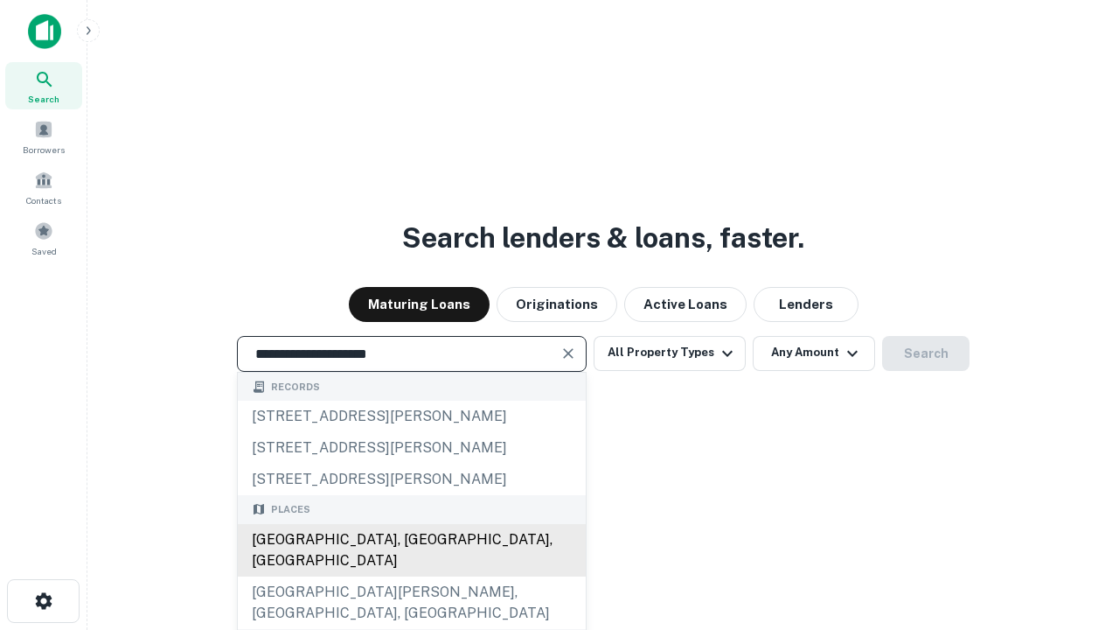
click at [411, 576] on div "Santa Monica, CA, USA" at bounding box center [412, 550] width 348 height 52
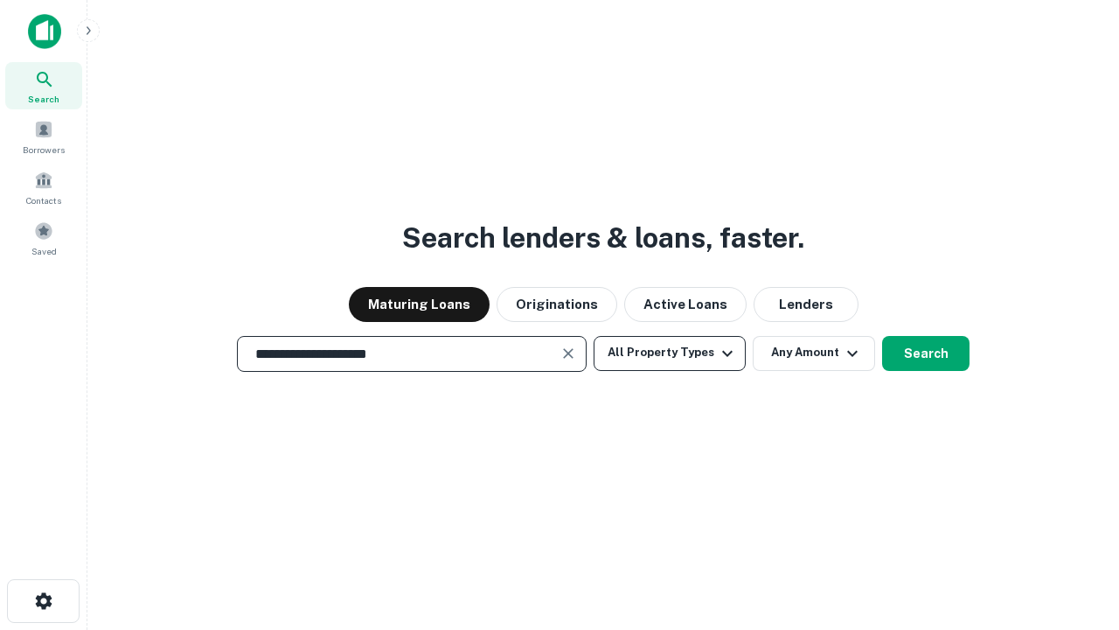
type input "**********"
click at [670, 352] on button "All Property Types" at bounding box center [670, 353] width 152 height 35
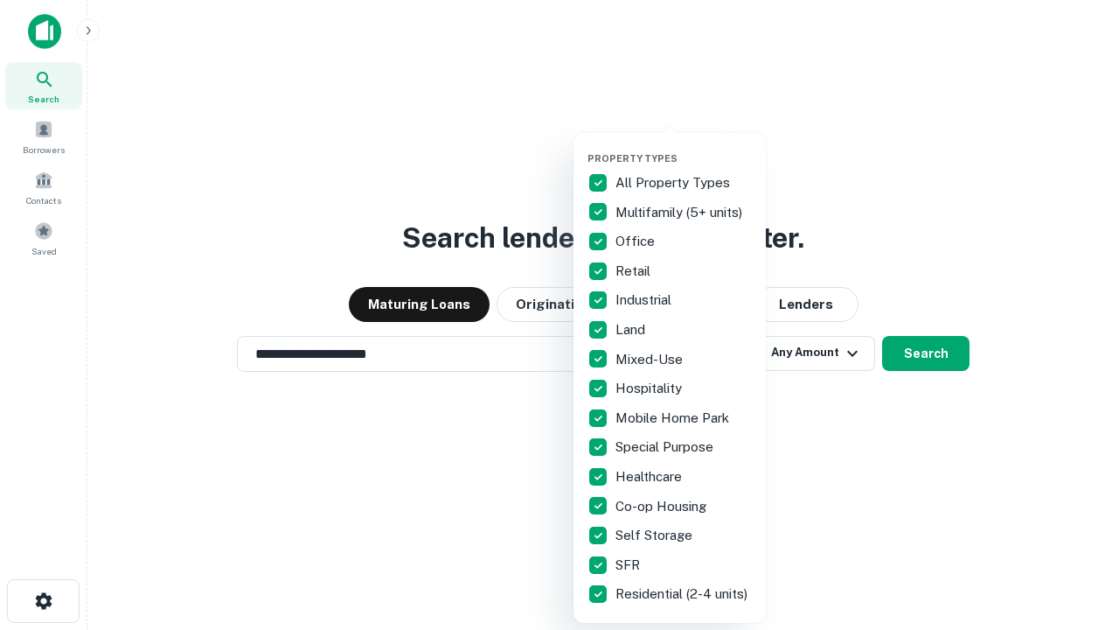
click at [684, 147] on button "button" at bounding box center [684, 147] width 192 height 1
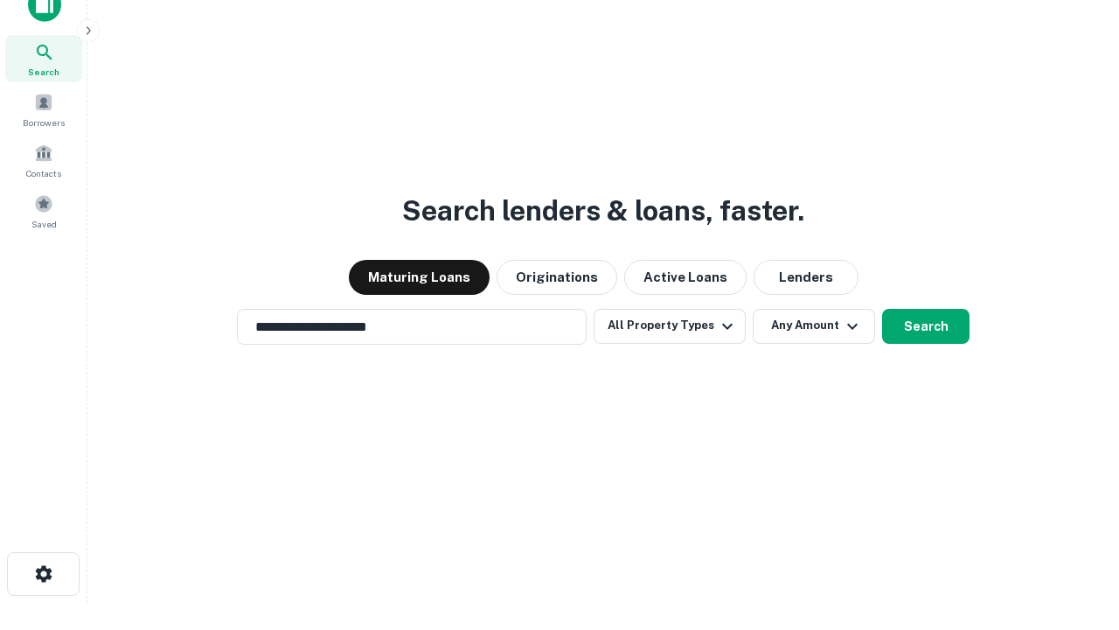
scroll to position [10, 211]
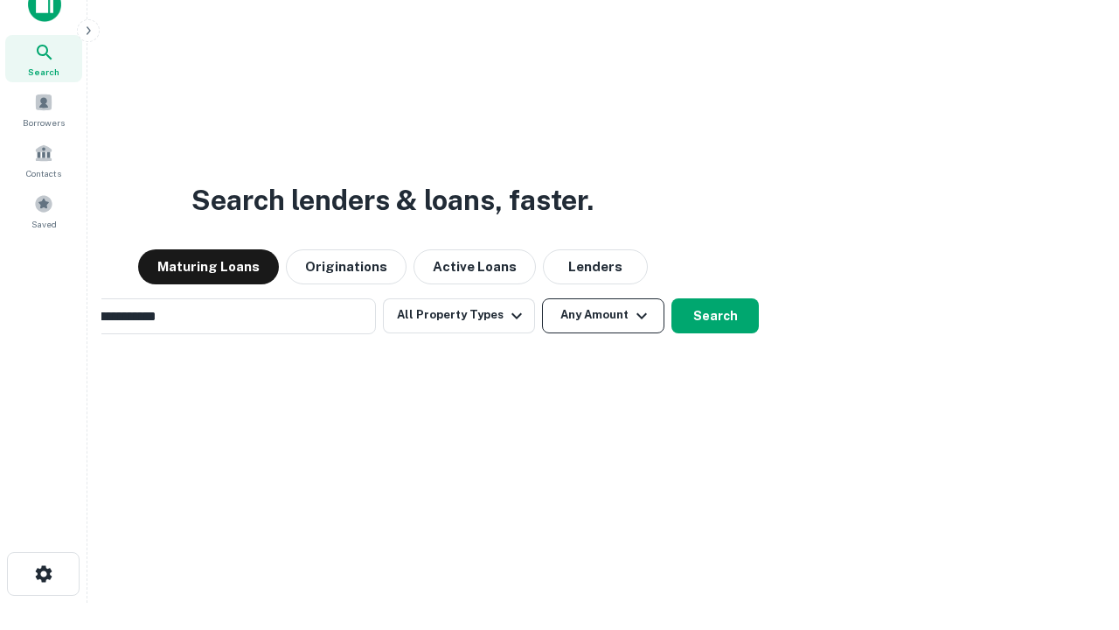
click at [542, 298] on button "Any Amount" at bounding box center [603, 315] width 122 height 35
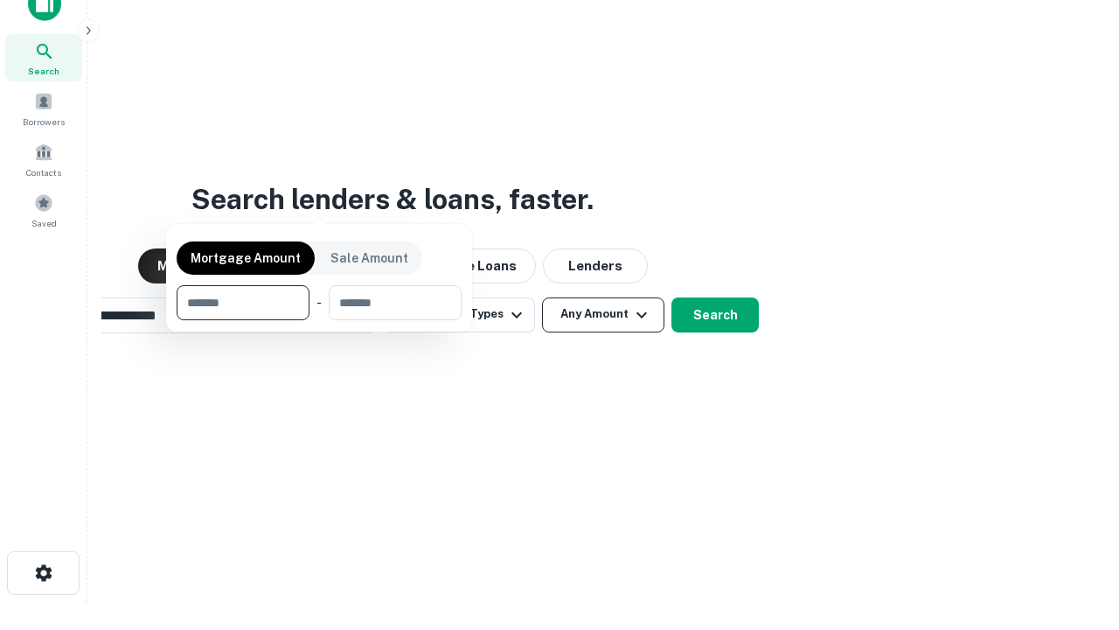
scroll to position [126, 495]
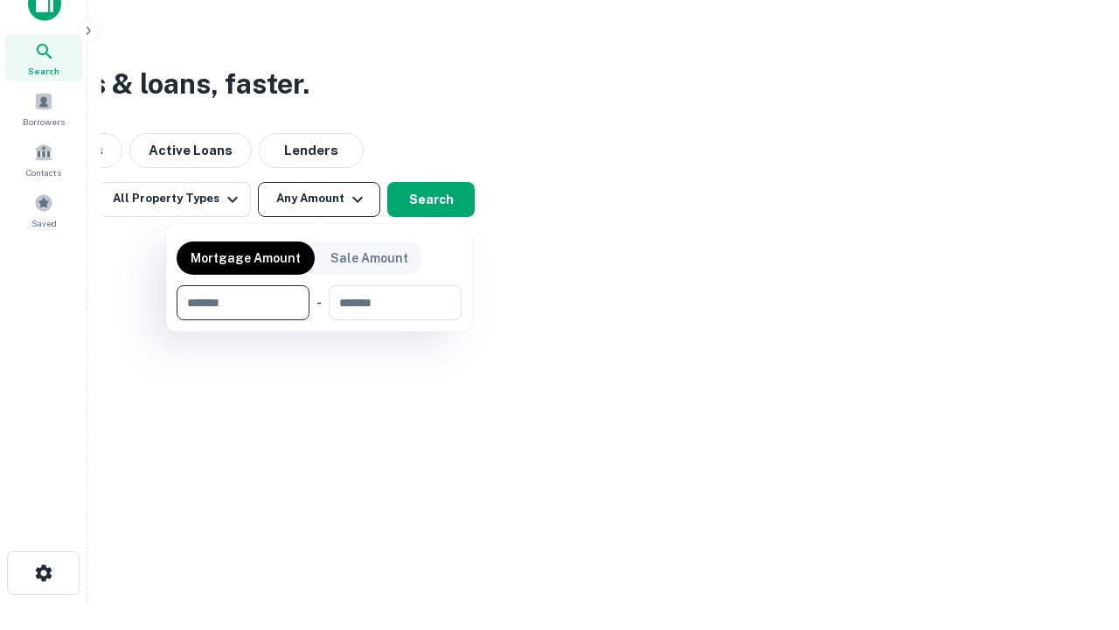
type input "*******"
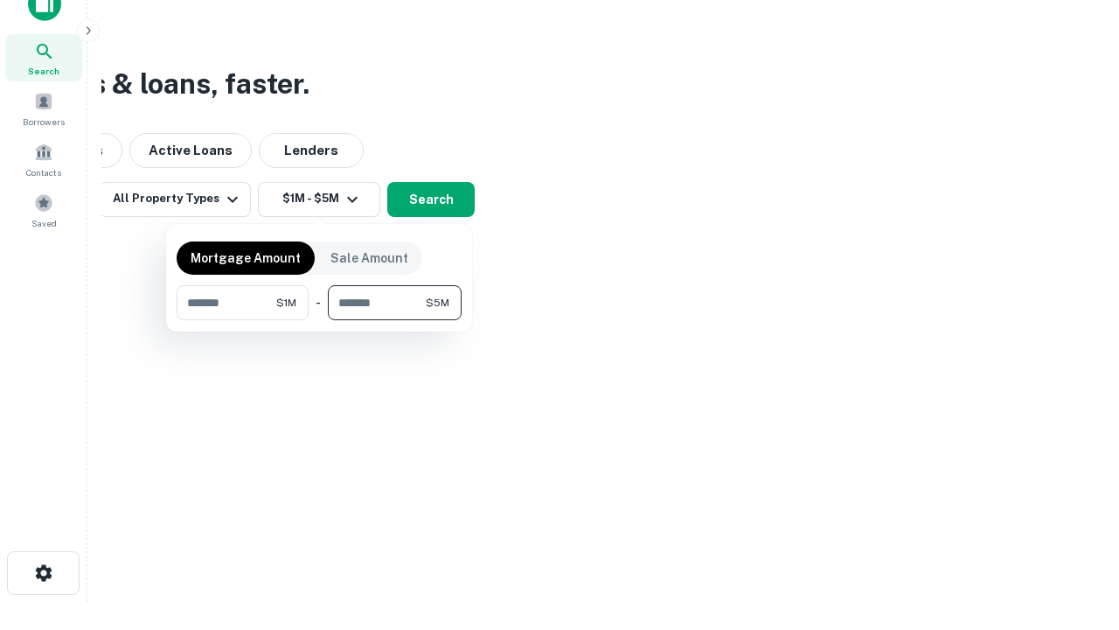
type input "*******"
click at [319, 320] on button "button" at bounding box center [319, 320] width 285 height 1
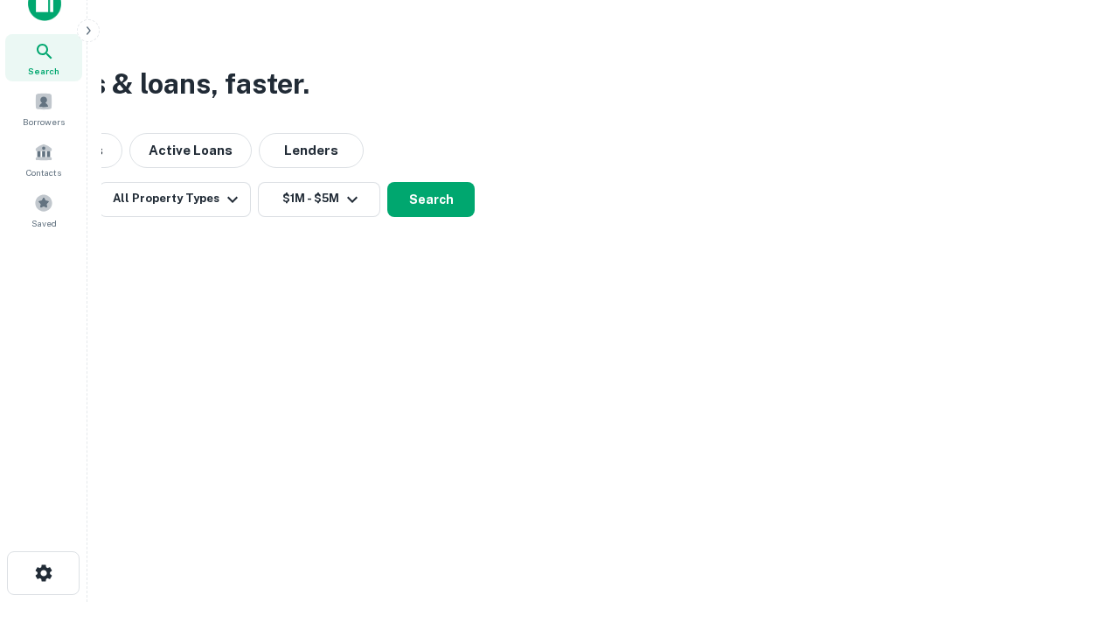
scroll to position [10, 323]
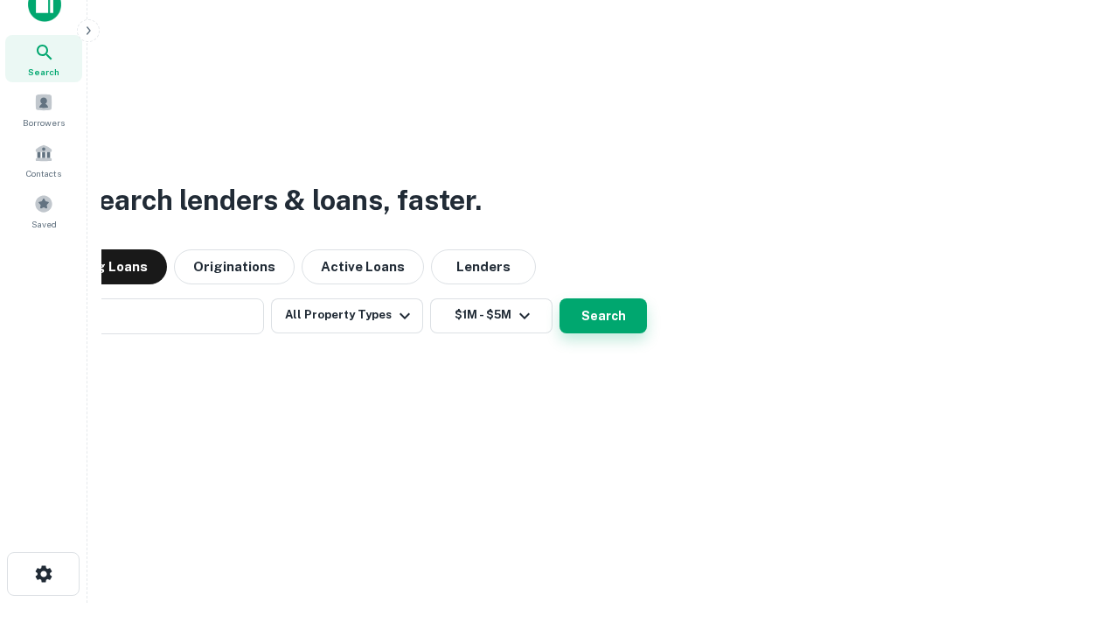
click at [560, 298] on button "Search" at bounding box center [603, 315] width 87 height 35
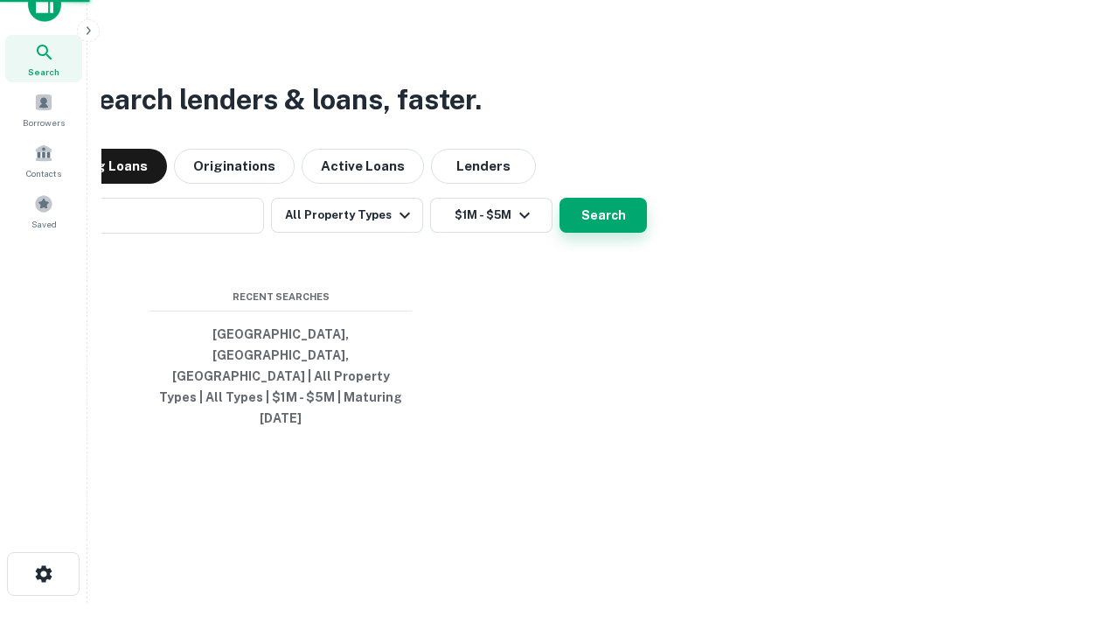
scroll to position [46, 495]
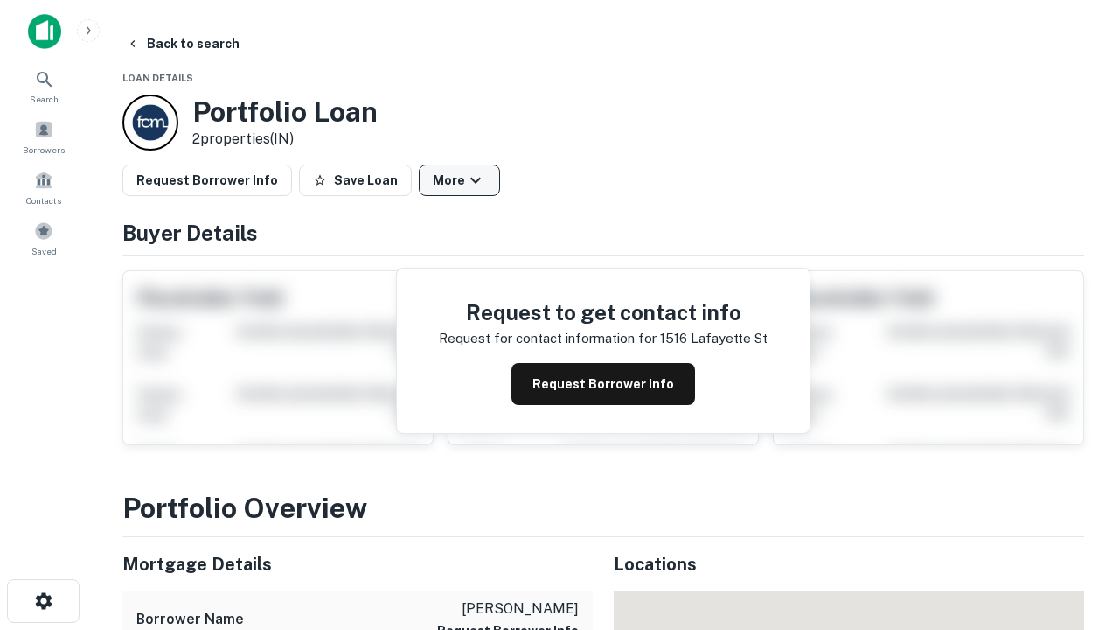
click at [459, 180] on button "More" at bounding box center [459, 179] width 81 height 31
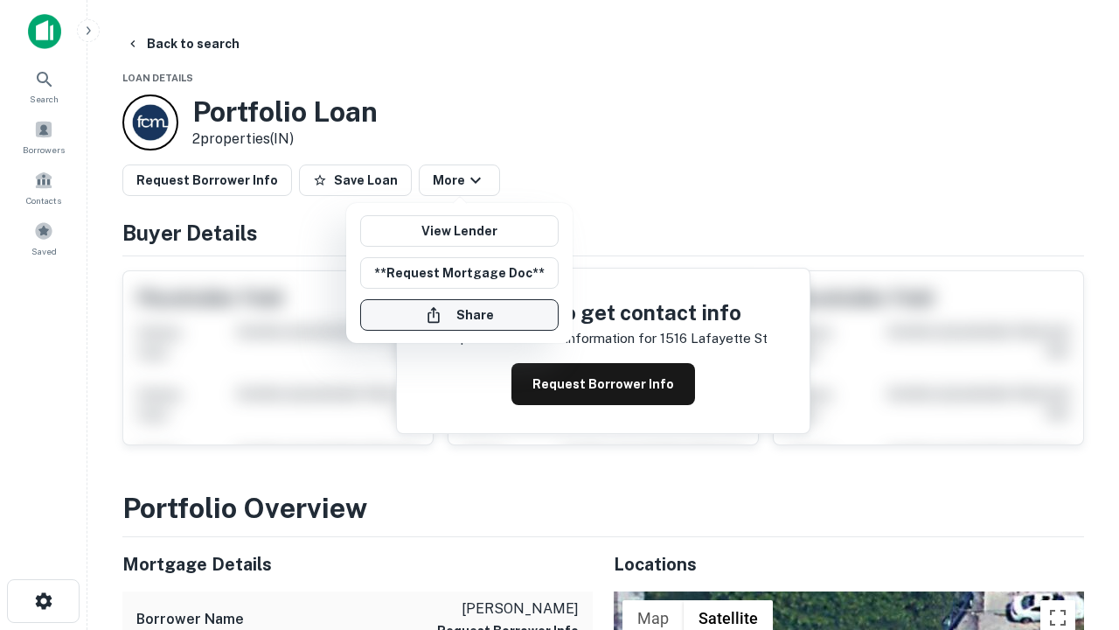
click at [459, 315] on button "Share" at bounding box center [459, 314] width 199 height 31
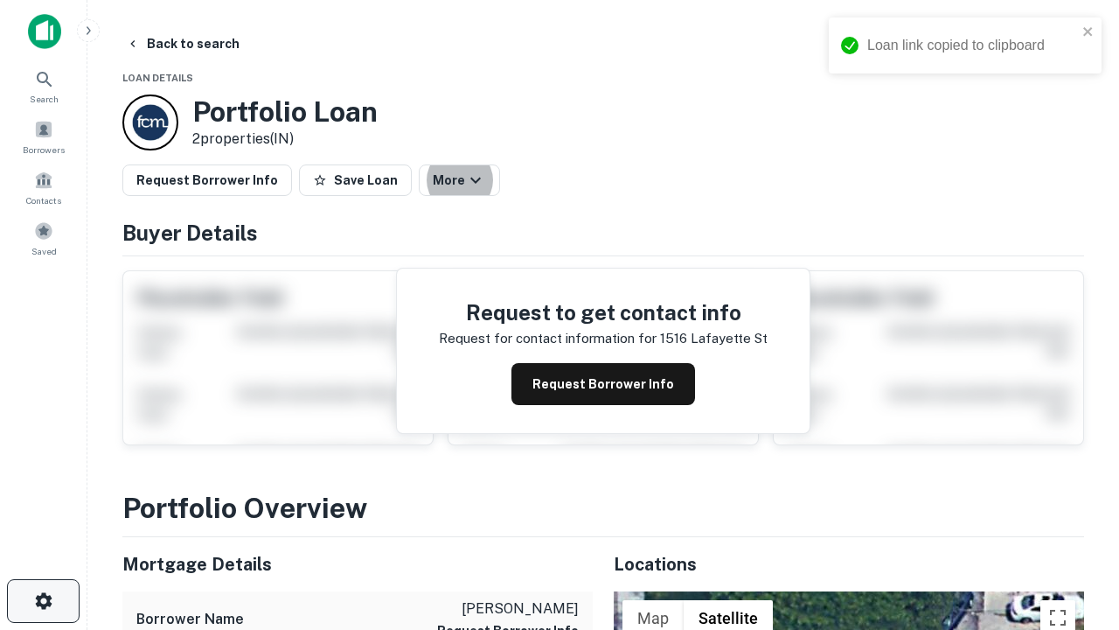
click at [43, 601] on icon "button" at bounding box center [43, 600] width 21 height 21
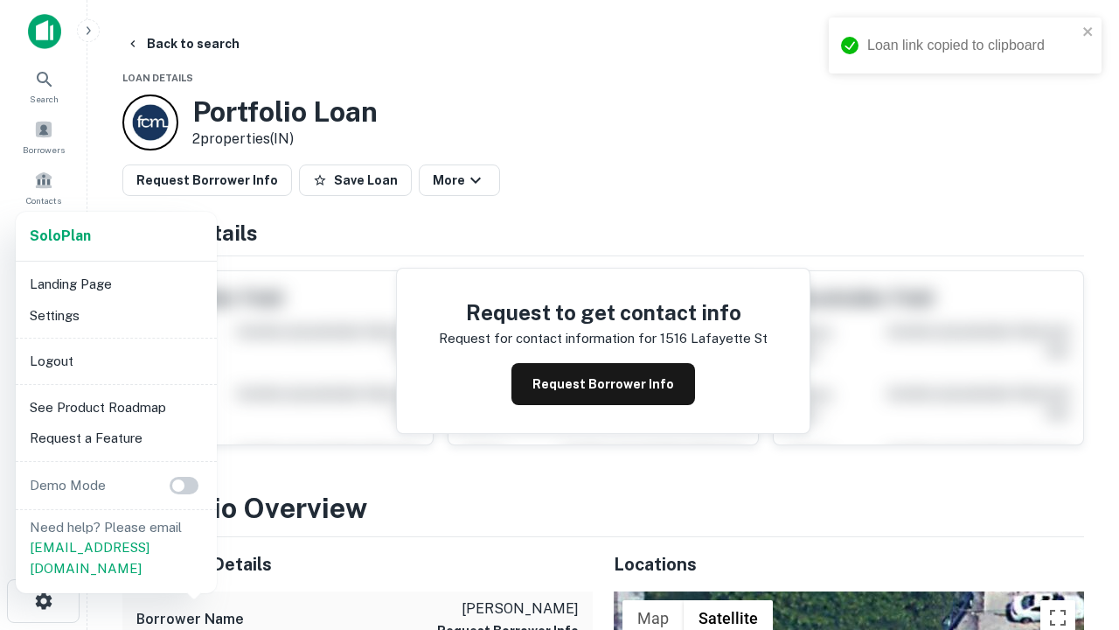
click at [115, 360] on li "Logout" at bounding box center [116, 360] width 187 height 31
